Goal: Check status

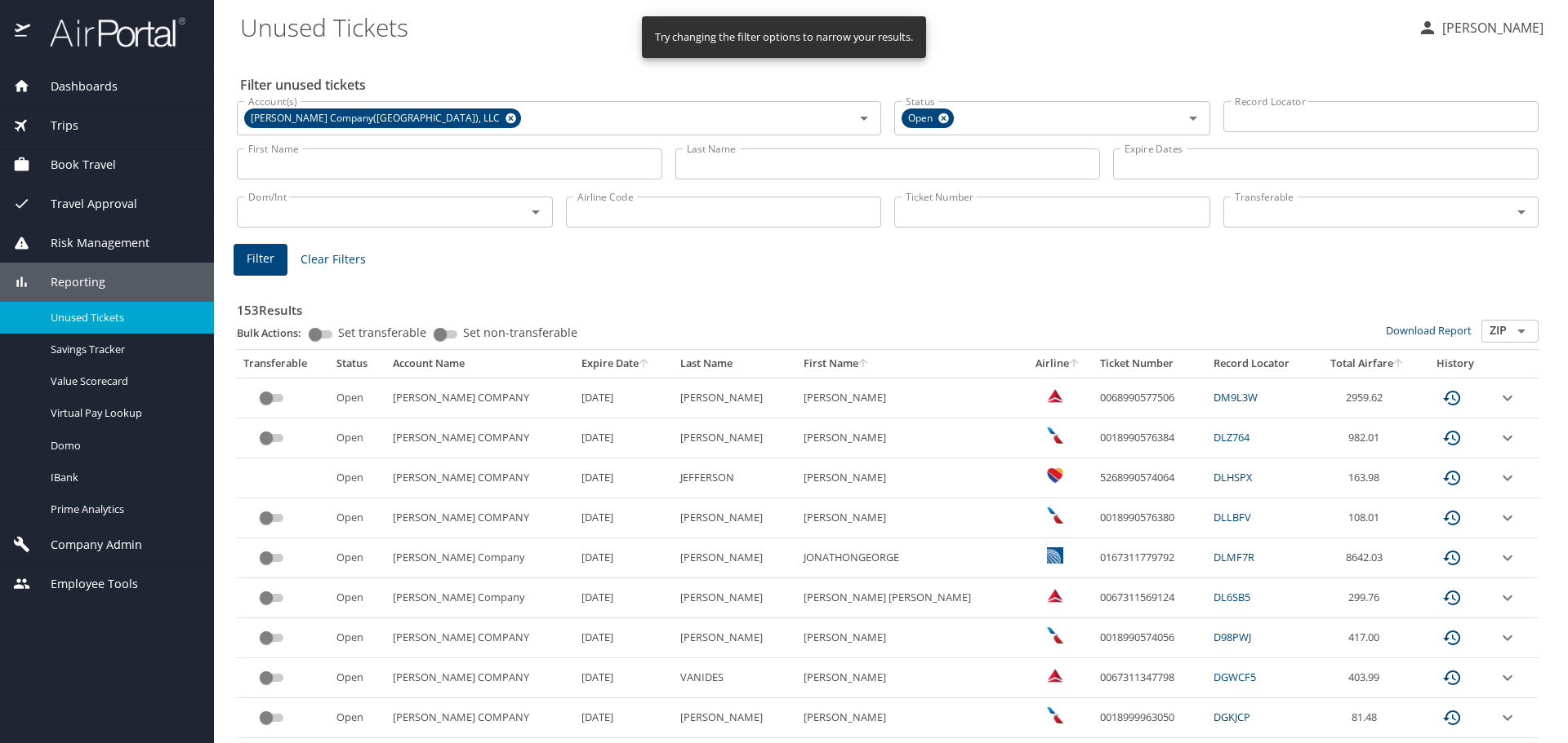
click at [743, 158] on input "Last Name" at bounding box center [888, 164] width 425 height 31
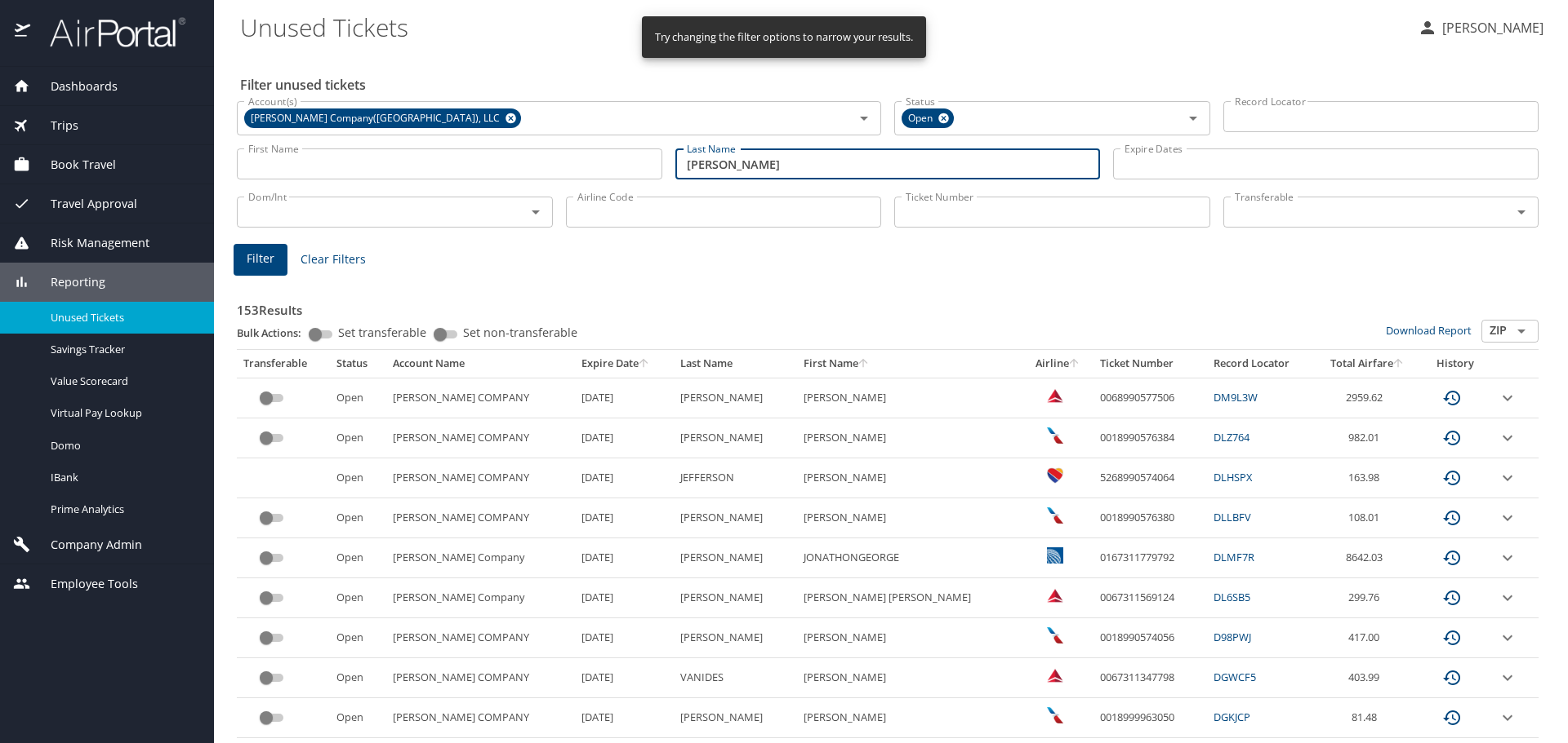
type input "[PERSON_NAME]"
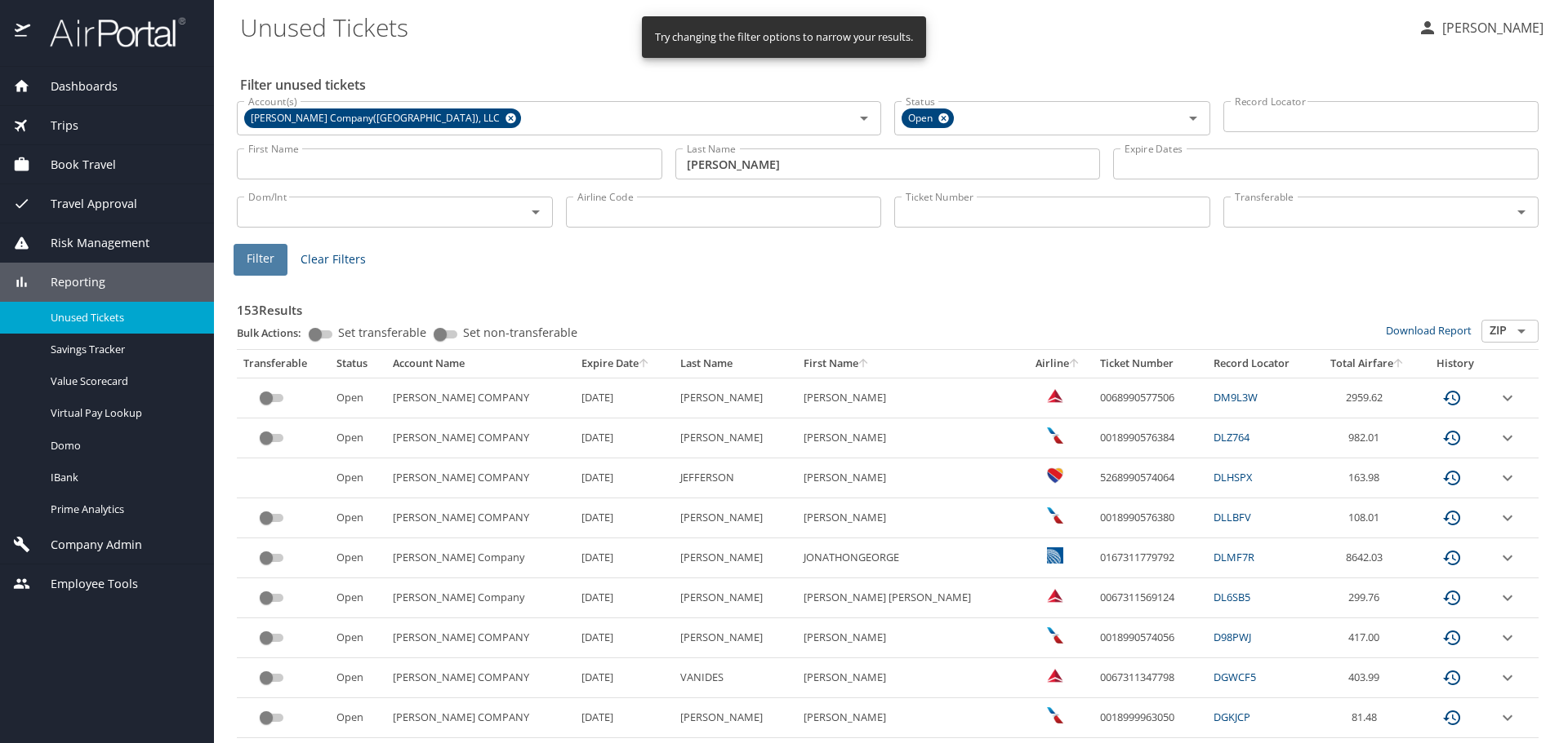
click at [270, 265] on span "Filter" at bounding box center [259, 259] width 27 height 21
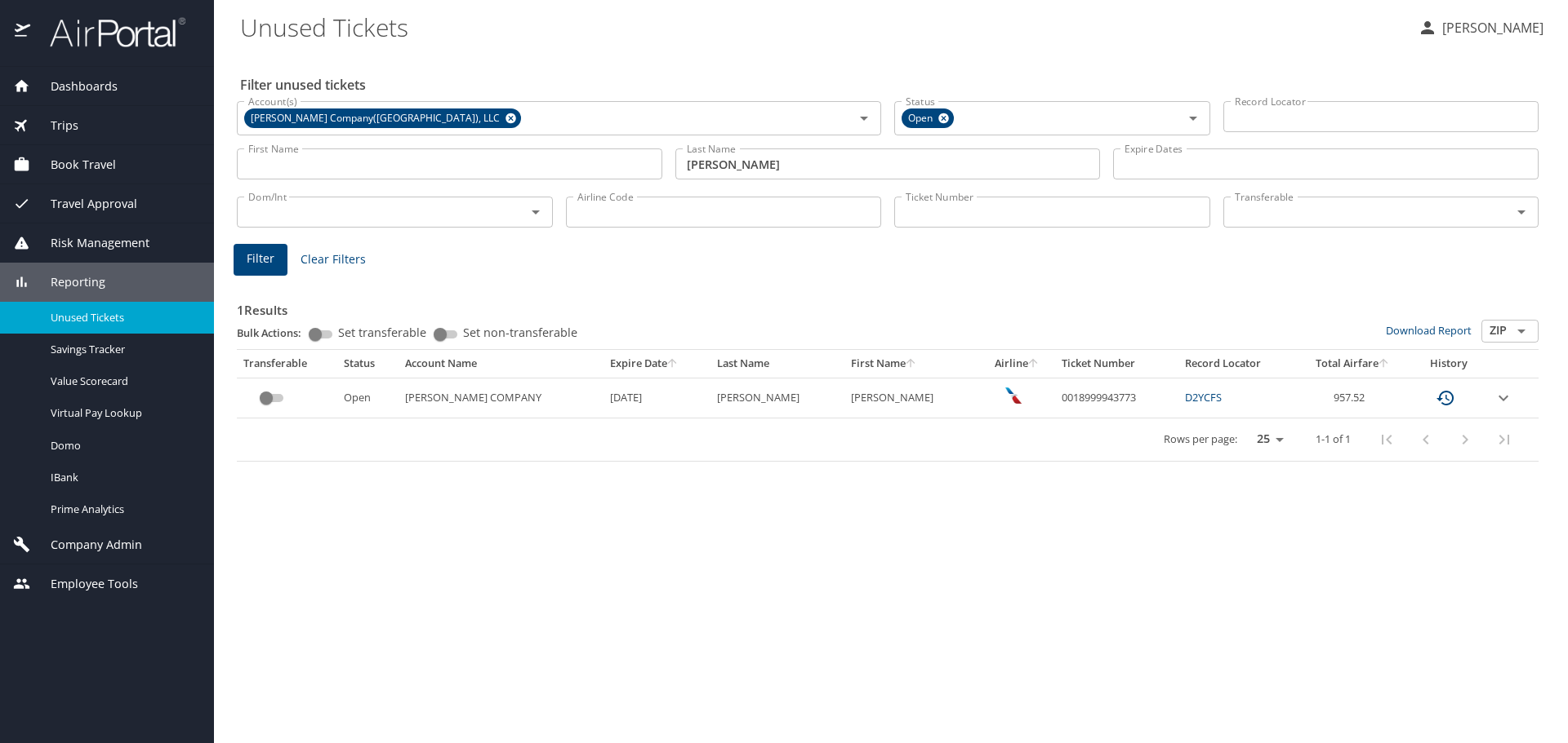
click at [1499, 397] on icon "expand row" at bounding box center [1503, 398] width 20 height 20
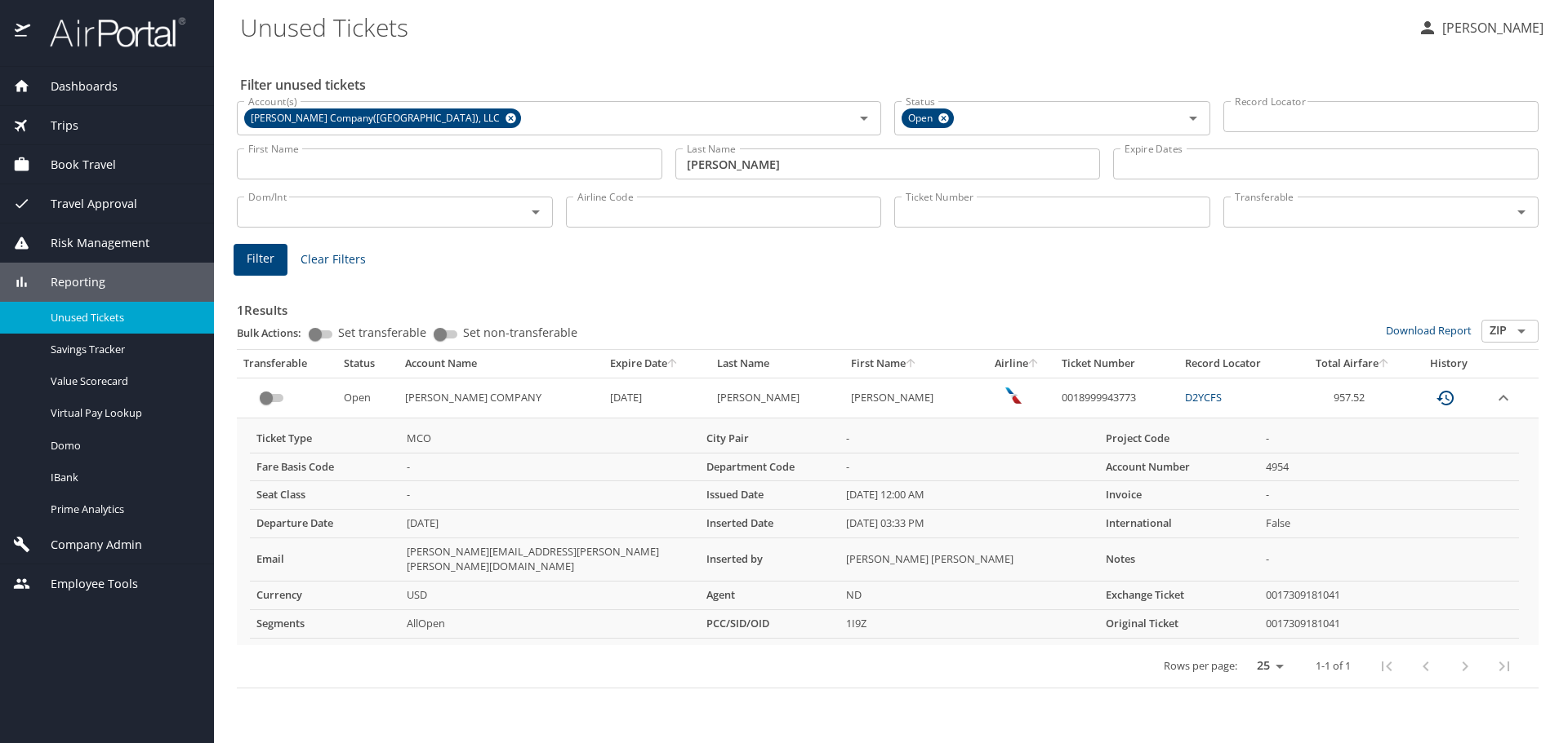
click at [1499, 401] on icon "expand row" at bounding box center [1503, 398] width 20 height 20
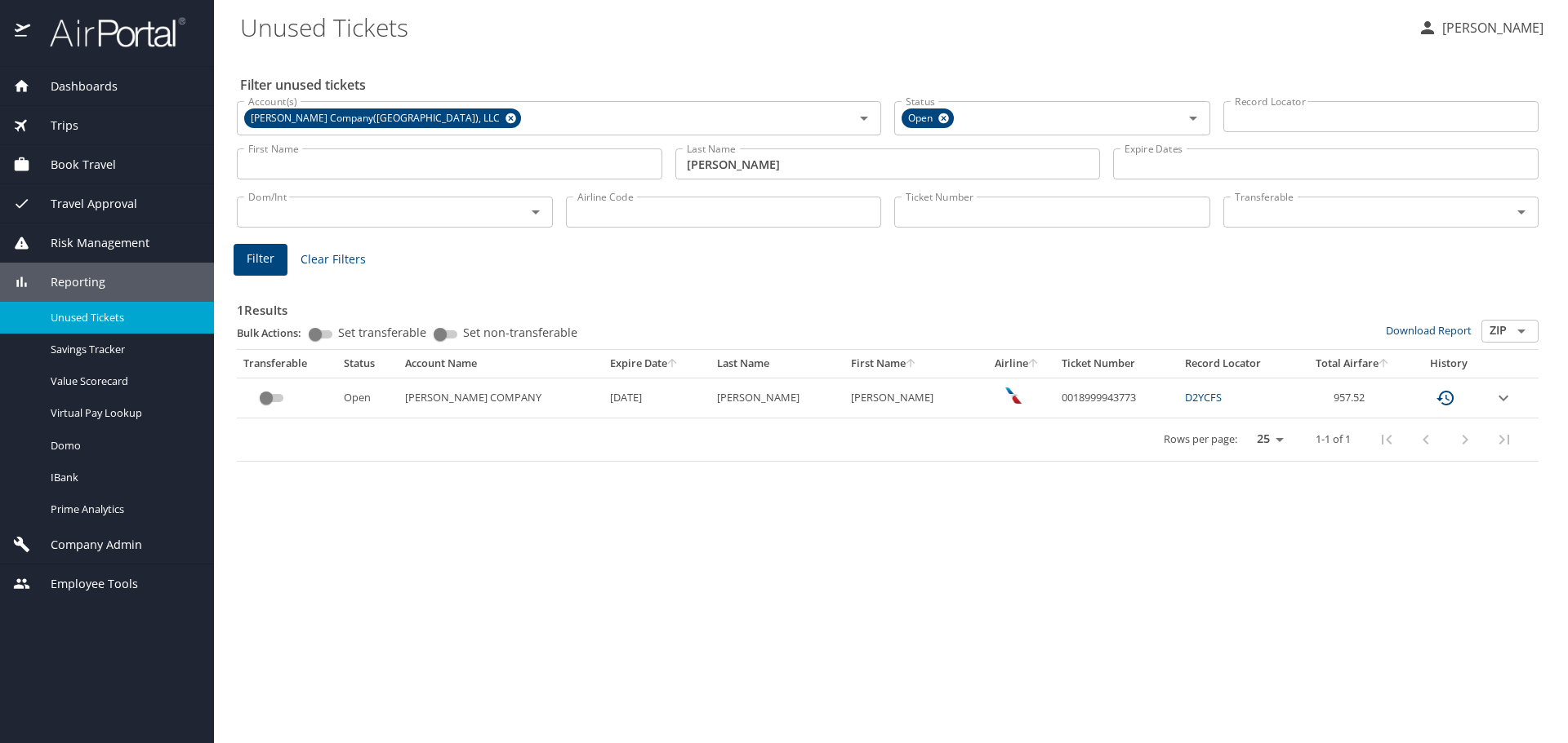
click at [1498, 404] on icon "expand row" at bounding box center [1503, 398] width 20 height 20
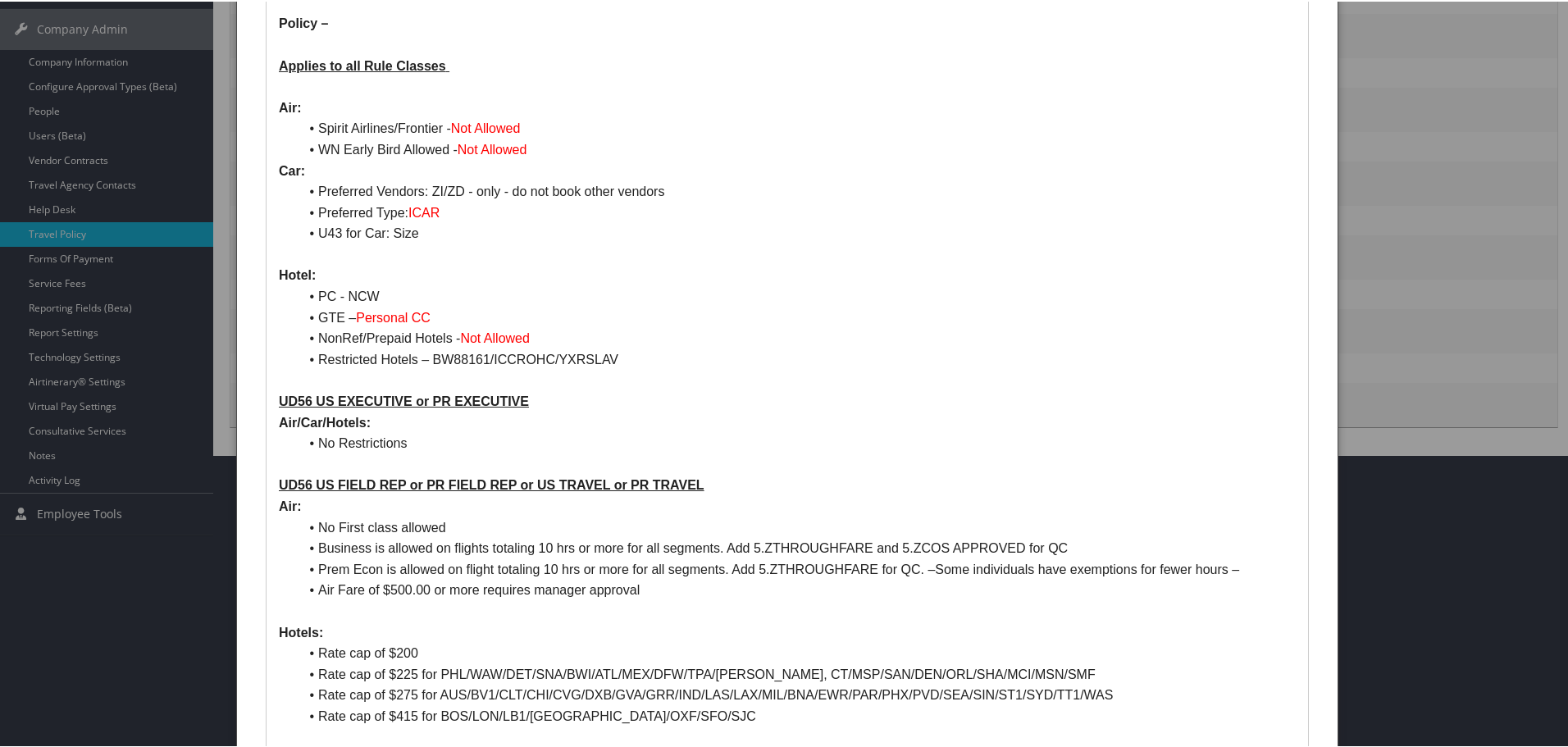
scroll to position [328, 0]
